Goal: Task Accomplishment & Management: Complete application form

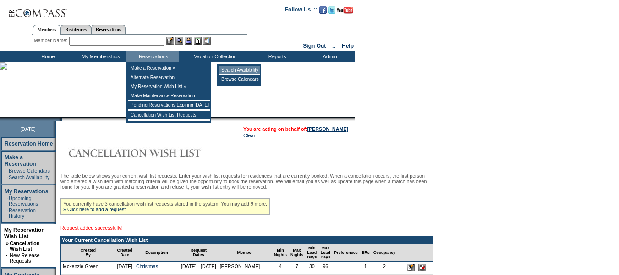
click at [232, 70] on td "Search Availability" at bounding box center [239, 70] width 41 height 9
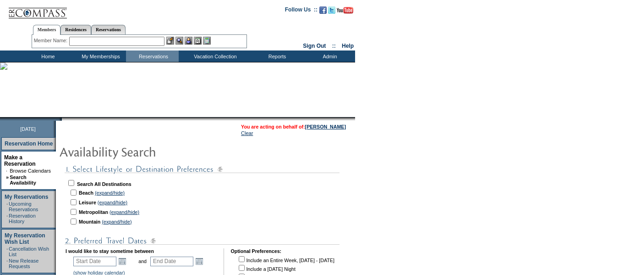
click at [76, 191] on input "checkbox" at bounding box center [74, 192] width 6 height 6
checkbox input "true"
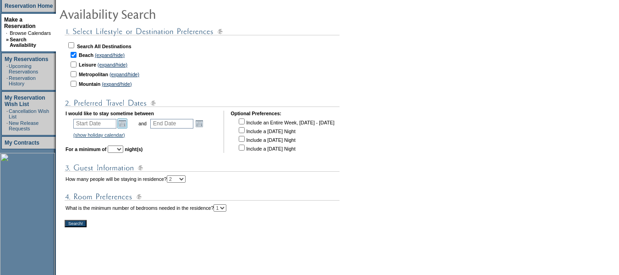
click at [127, 126] on link "Open the calendar popup." at bounding box center [122, 123] width 10 height 10
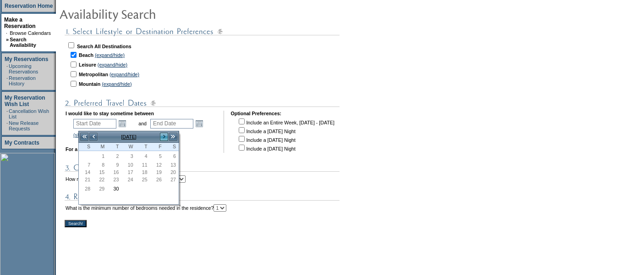
click at [164, 138] on link ">" at bounding box center [164, 136] width 9 height 9
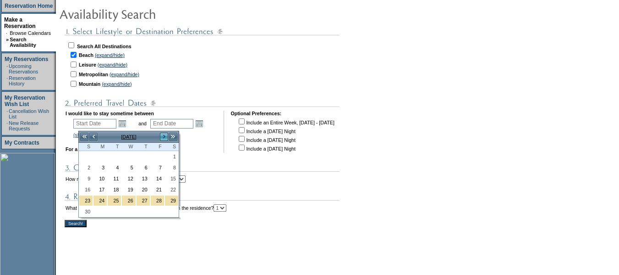
click at [164, 138] on link ">" at bounding box center [164, 136] width 9 height 9
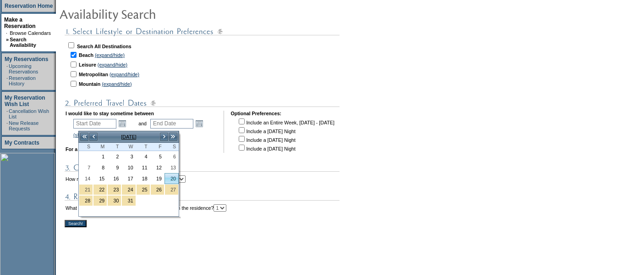
click at [174, 179] on link "20" at bounding box center [171, 178] width 13 height 10
type input "2025-12-20"
type input "2025-12-21"
type input "12/20/2025"
type input "12/21/2025"
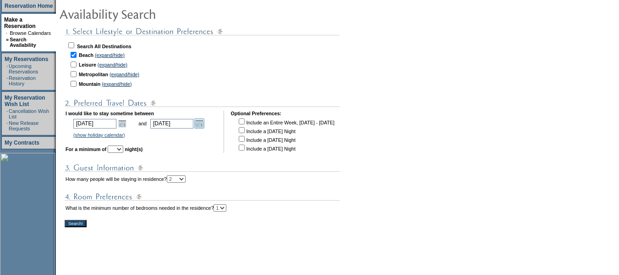
click at [204, 127] on link "Open the calendar popup." at bounding box center [199, 123] width 10 height 10
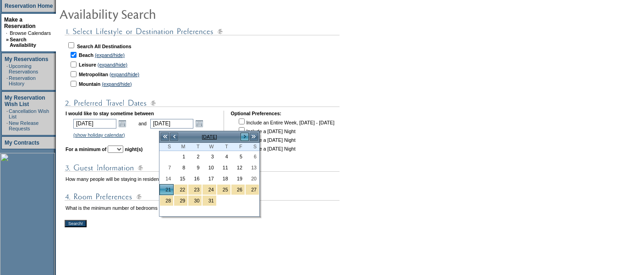
click at [245, 136] on link ">" at bounding box center [244, 136] width 9 height 9
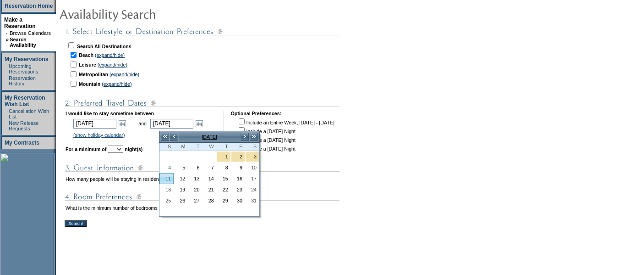
click at [167, 181] on link "11" at bounding box center [166, 178] width 13 height 10
type input "2026-01-11"
type input "1/11/2026"
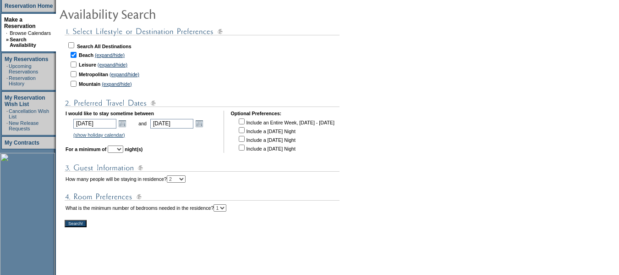
click at [123, 151] on select "1 2 3 4 5 6 7 8 9 10 11 12 13 14" at bounding box center [116, 148] width 16 height 7
select select "4"
click at [121, 149] on select "1 2 3 4 5 6 7 8 9 10 11 12 13 14" at bounding box center [116, 148] width 16 height 7
click at [87, 227] on input "Search!" at bounding box center [76, 223] width 22 height 7
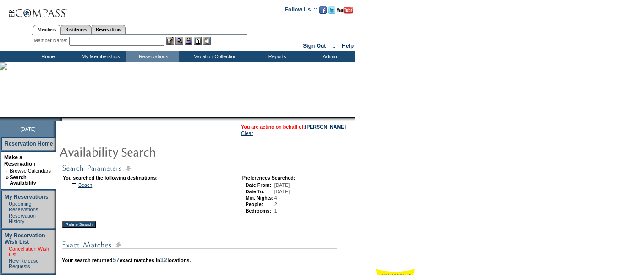
click at [40, 246] on link "Cancellation Wish List" at bounding box center [29, 251] width 40 height 11
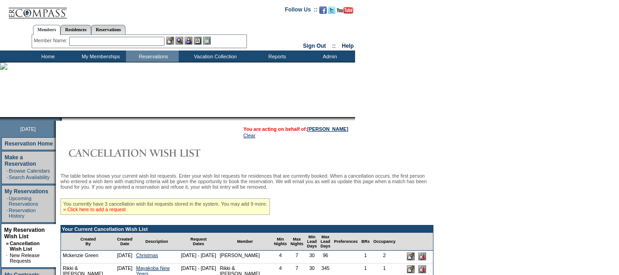
click at [126, 212] on link "» Click here to add a request" at bounding box center [94, 209] width 62 height 6
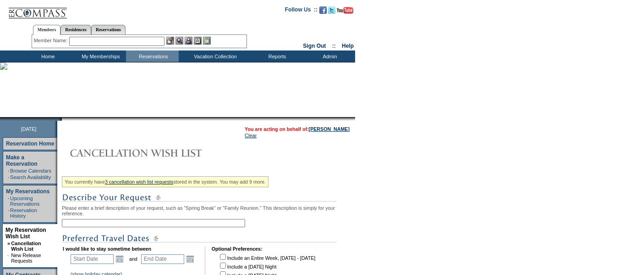
click at [147, 224] on input "text" at bounding box center [153, 223] width 183 height 8
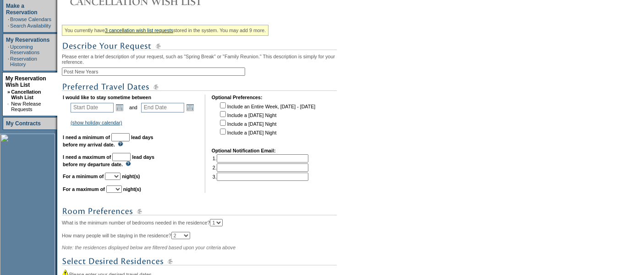
scroll to position [183, 0]
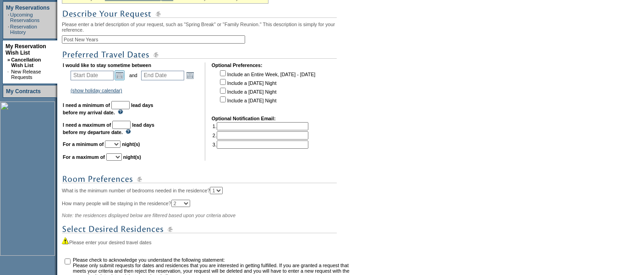
type input "Post New Years"
click at [122, 79] on link "Open the calendar popup." at bounding box center [120, 75] width 10 height 10
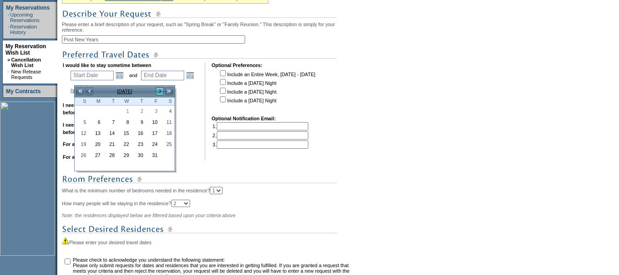
click at [160, 91] on link ">" at bounding box center [159, 91] width 9 height 9
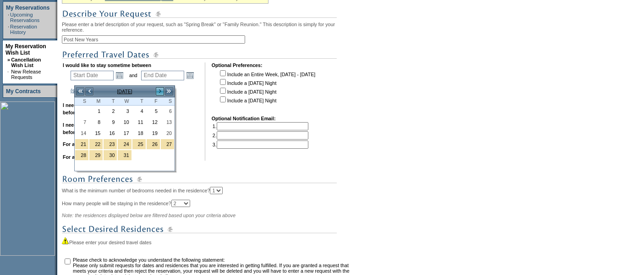
click at [160, 91] on link ">" at bounding box center [159, 91] width 9 height 9
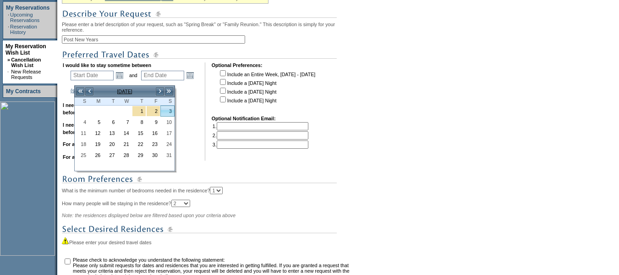
click at [166, 112] on link "3" at bounding box center [167, 111] width 13 height 10
type input "2026-01-03"
type input "2026-01-04"
type input "1/3/2026"
type input "1/4/2026"
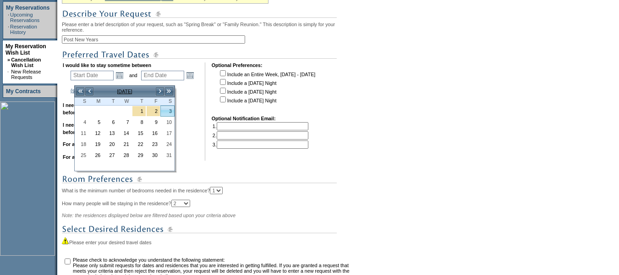
type input "96"
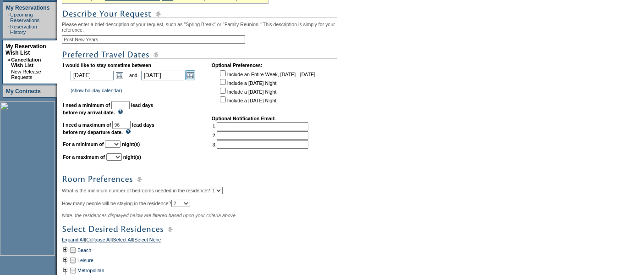
click at [195, 78] on link "Open the calendar popup." at bounding box center [190, 75] width 10 height 10
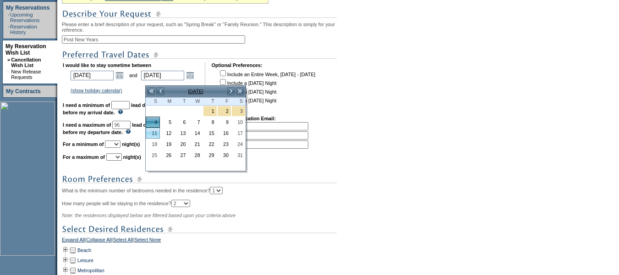
click at [153, 137] on link "11" at bounding box center [152, 133] width 13 height 10
type input "2026-01-11"
type input "1/11/2026"
type input "103"
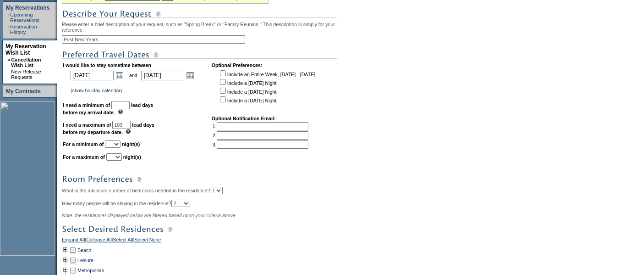
drag, startPoint x: 132, startPoint y: 110, endPoint x: 135, endPoint y: 116, distance: 6.2
click at [130, 109] on input "text" at bounding box center [120, 105] width 18 height 8
type input "30"
click at [121, 148] on select "1 2 3 4 5 6 7 8 9 10 11 12 13 14" at bounding box center [113, 143] width 16 height 7
select select "4"
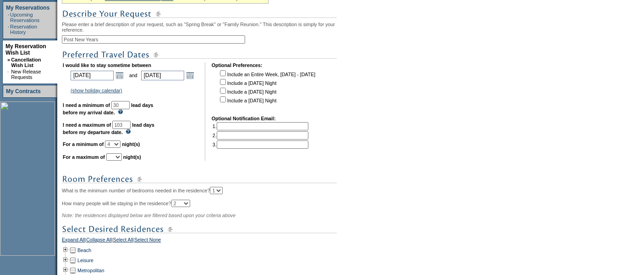
click at [116, 148] on select "1 2 3 4 5 6 7 8 9 10 11 12 13 14" at bounding box center [113, 143] width 16 height 7
click at [122, 160] on select "1 2 3 4 5 6 7 8 9 10 11 12 13 14" at bounding box center [114, 156] width 16 height 7
select select "7"
click at [118, 160] on select "1 2 3 4 5 6 7 8 9 10 11 12 13 14" at bounding box center [114, 156] width 16 height 7
click at [195, 80] on link "Open the calendar popup." at bounding box center [190, 75] width 10 height 10
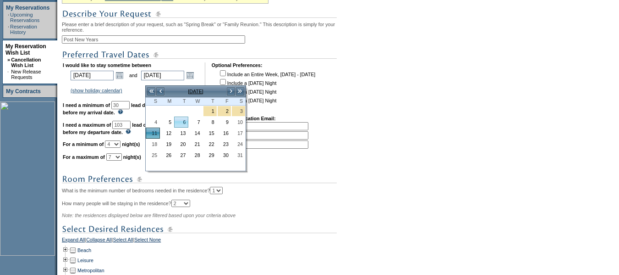
click at [187, 123] on link "6" at bounding box center [181, 122] width 13 height 10
type input "2026-01-06"
type input "1/6/2026"
type input "98"
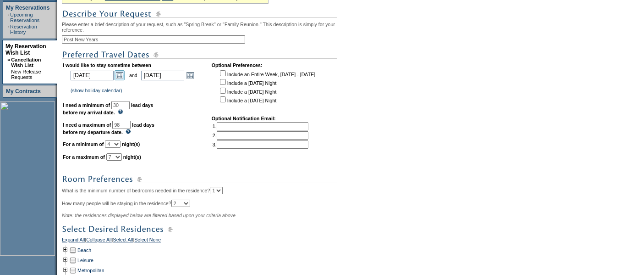
click at [123, 80] on link "Open the calendar popup." at bounding box center [120, 75] width 10 height 10
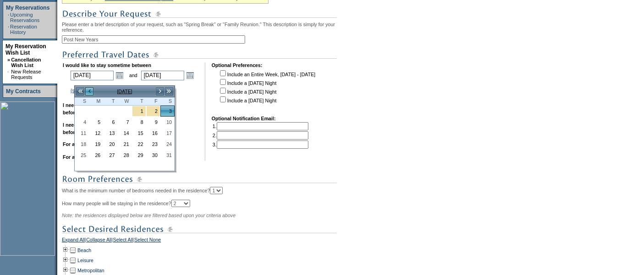
click at [90, 92] on link "<" at bounding box center [89, 91] width 9 height 9
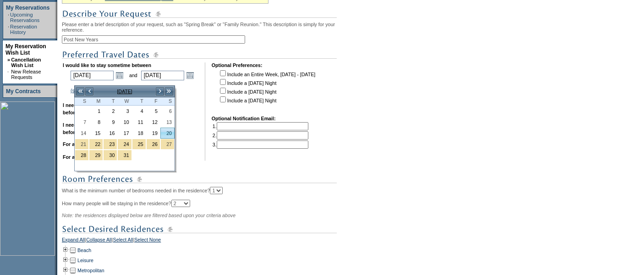
click at [171, 133] on link "20" at bounding box center [167, 133] width 13 height 10
type input "2025-12-20"
type input "12/20/2025"
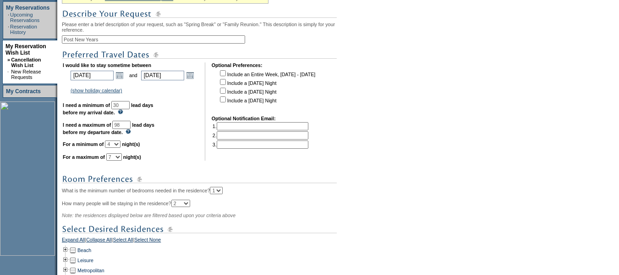
drag, startPoint x: 79, startPoint y: 44, endPoint x: 61, endPoint y: 42, distance: 18.4
click at [61, 42] on tr "September 30, 2025 Reservation Home Make a Reservation · Browse Calendars · Sea…" at bounding box center [177, 146] width 355 height 418
type input "New Years"
click at [195, 77] on link "Open the calendar popup." at bounding box center [190, 75] width 10 height 10
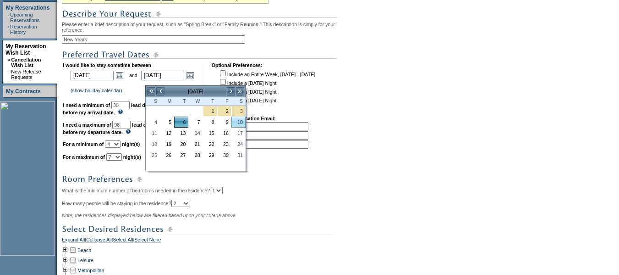
click at [242, 120] on link "10" at bounding box center [238, 122] width 13 height 10
type input "2026-01-10"
type input "1/10/2026"
type input "102"
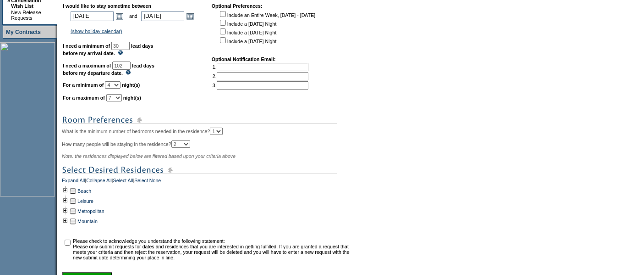
scroll to position [275, 0]
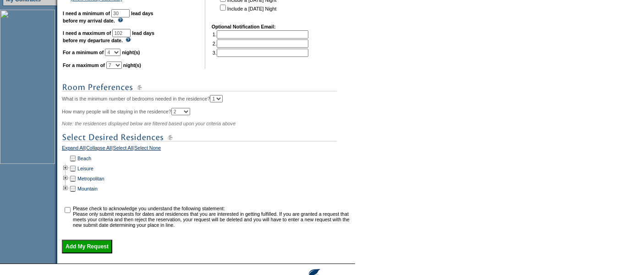
click at [69, 163] on td at bounding box center [65, 158] width 7 height 10
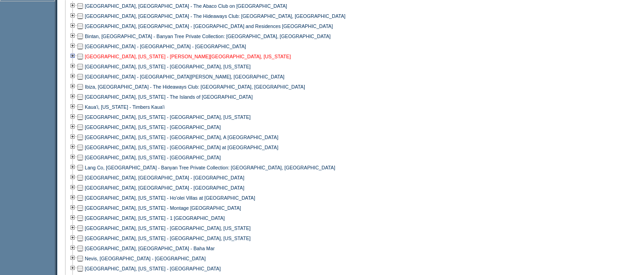
scroll to position [458, 0]
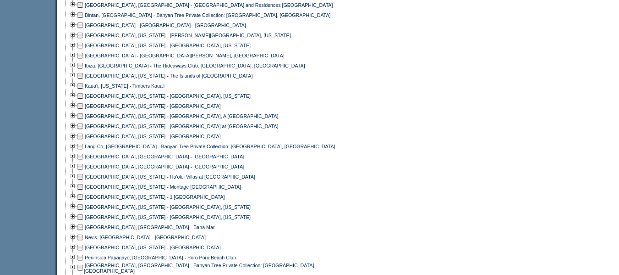
click at [82, 161] on td at bounding box center [80, 156] width 7 height 10
click at [84, 171] on td at bounding box center [80, 166] width 7 height 10
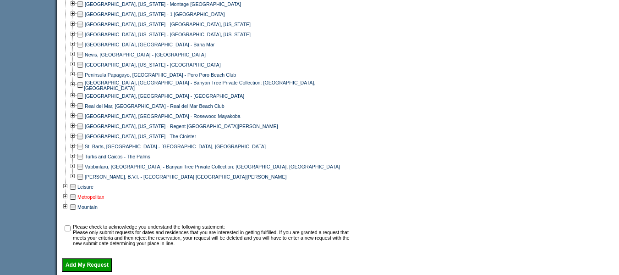
scroll to position [642, 0]
click at [84, 79] on td at bounding box center [80, 74] width 7 height 10
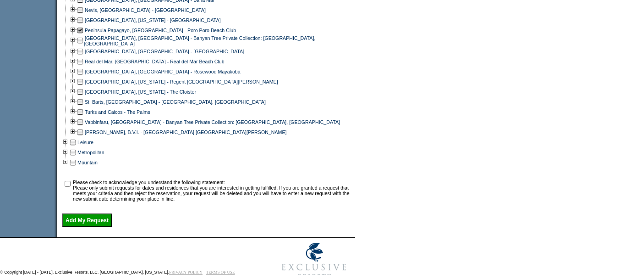
scroll to position [688, 0]
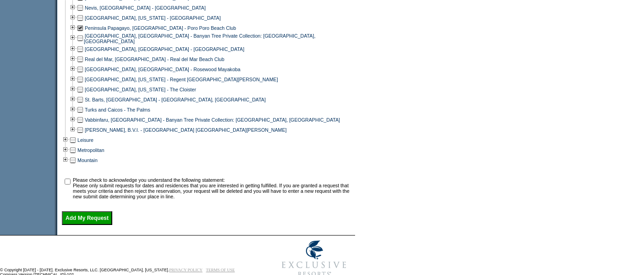
click at [71, 184] on input "checkbox" at bounding box center [68, 181] width 6 height 6
checkbox input "true"
click at [106, 225] on input "Add My Request" at bounding box center [87, 218] width 50 height 14
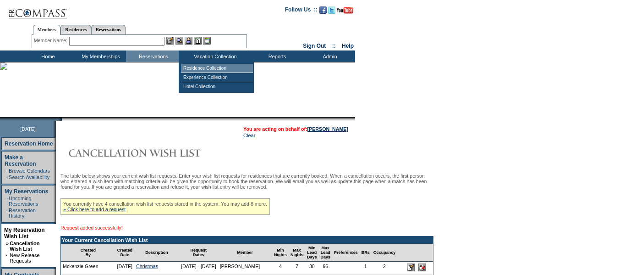
click at [219, 66] on td "Residence Collection" at bounding box center [217, 68] width 72 height 9
